Goal: Use online tool/utility: Utilize a website feature to perform a specific function

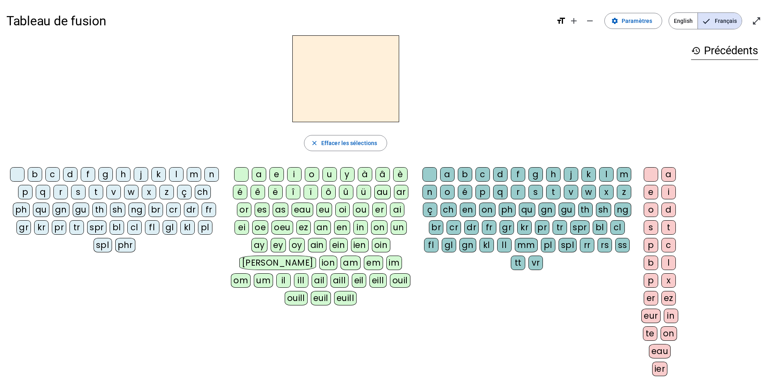
click at [77, 193] on div "s" at bounding box center [78, 192] width 14 height 14
click at [331, 176] on div "u" at bounding box center [329, 174] width 14 height 14
click at [297, 177] on div "i" at bounding box center [294, 174] width 14 height 14
click at [277, 171] on div "e" at bounding box center [276, 174] width 14 height 14
click at [261, 174] on div "a" at bounding box center [259, 174] width 14 height 14
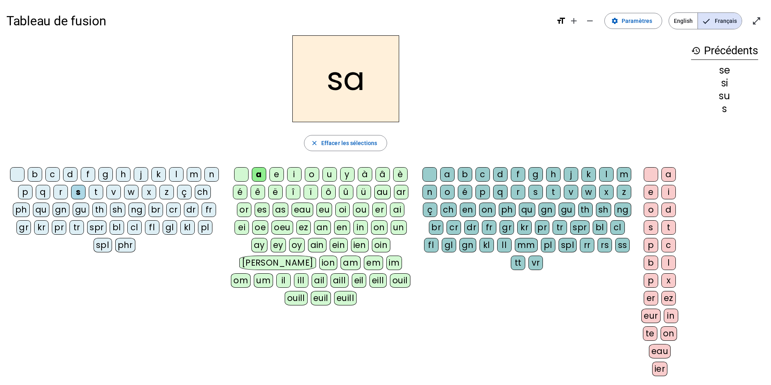
click at [116, 197] on div "v" at bounding box center [113, 192] width 14 height 14
click at [537, 192] on div "s" at bounding box center [535, 192] width 14 height 14
click at [652, 193] on div "e" at bounding box center [651, 192] width 14 height 14
click at [56, 173] on div "c" at bounding box center [52, 174] width 14 height 14
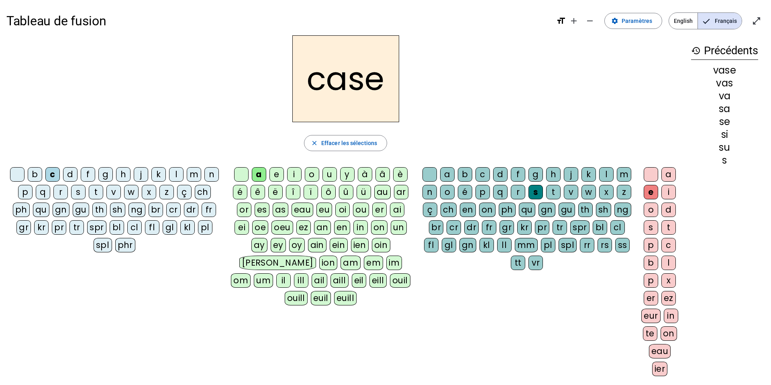
click at [144, 175] on div "j" at bounding box center [141, 174] width 14 height 14
click at [38, 177] on div "b" at bounding box center [35, 174] width 14 height 14
click at [296, 176] on div "i" at bounding box center [294, 174] width 14 height 14
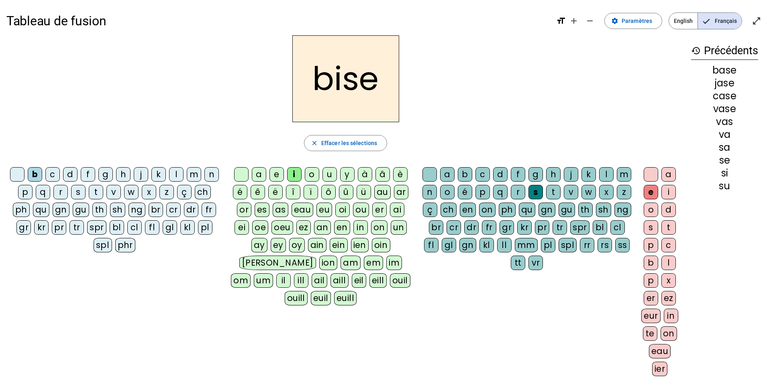
click at [196, 175] on div "m" at bounding box center [194, 174] width 14 height 14
click at [175, 176] on div "l" at bounding box center [176, 174] width 14 height 14
click at [113, 195] on div "v" at bounding box center [113, 192] width 14 height 14
click at [496, 175] on div "d" at bounding box center [500, 174] width 14 height 14
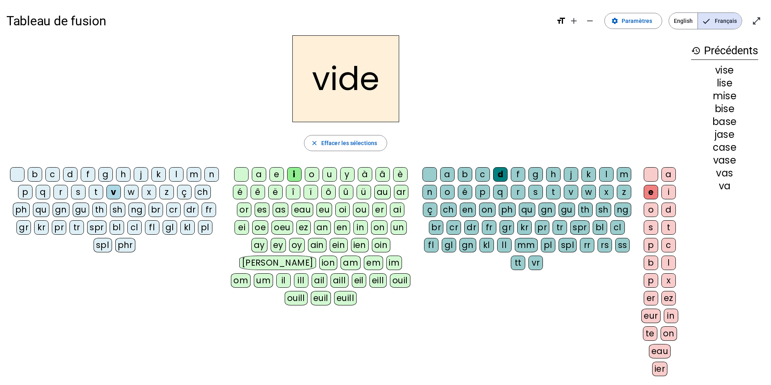
click at [64, 192] on div "r" at bounding box center [60, 192] width 14 height 14
click at [331, 174] on div "u" at bounding box center [329, 174] width 14 height 14
click at [260, 177] on div "a" at bounding box center [259, 174] width 14 height 14
